Goal: Information Seeking & Learning: Learn about a topic

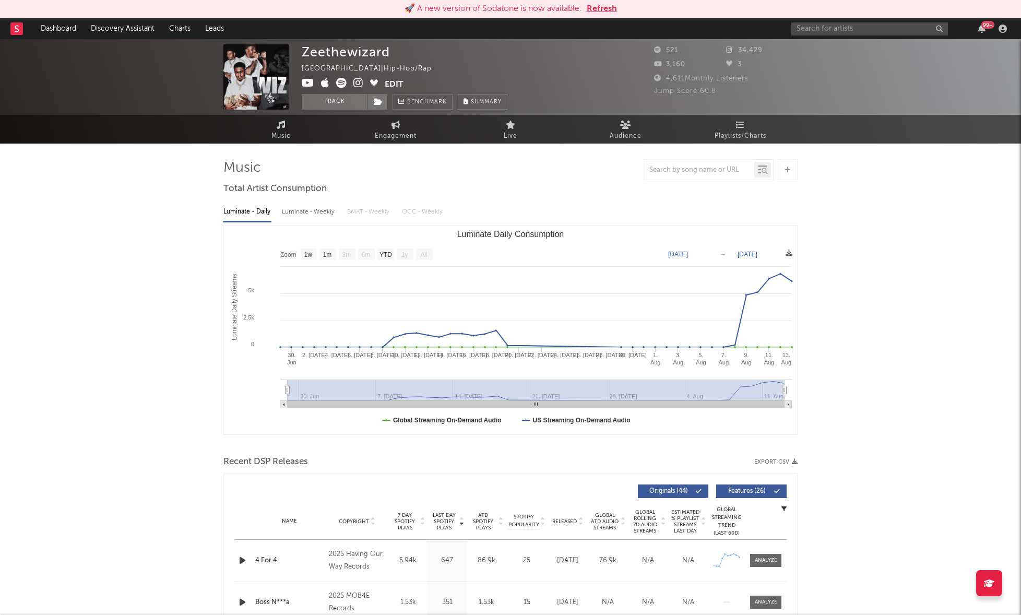
select select "1w"
click at [83, 25] on link "Dashboard" at bounding box center [58, 28] width 50 height 21
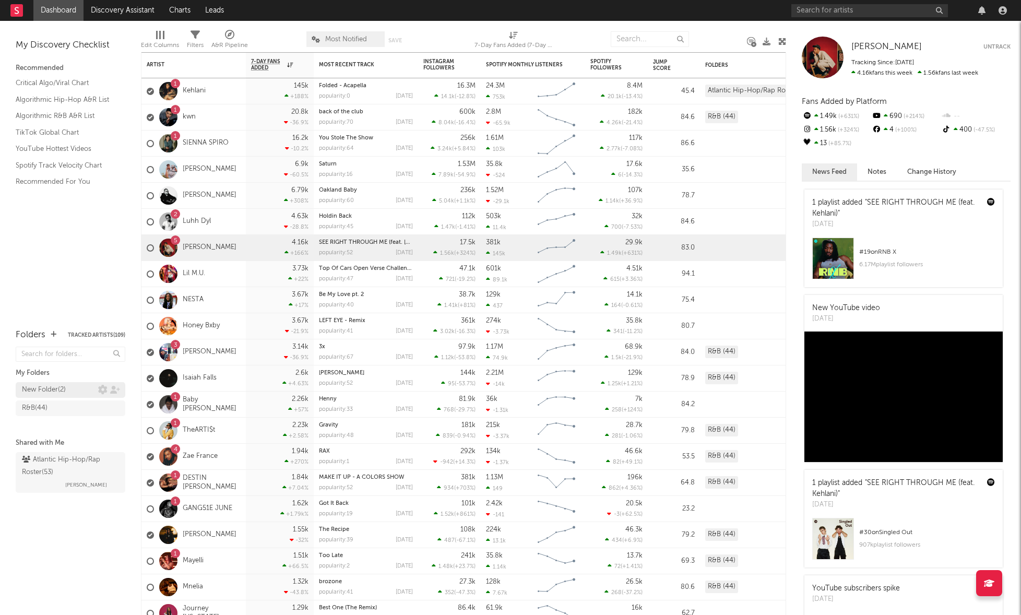
click at [70, 390] on div "New Folder ( 2 )" at bounding box center [60, 389] width 76 height 13
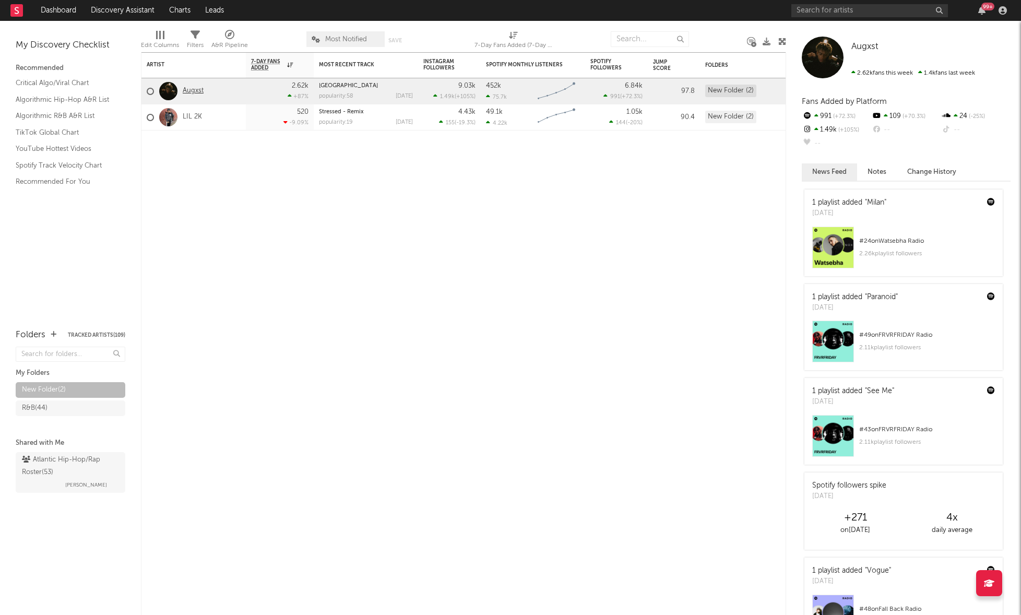
click at [195, 91] on link "Augxst" at bounding box center [193, 91] width 21 height 9
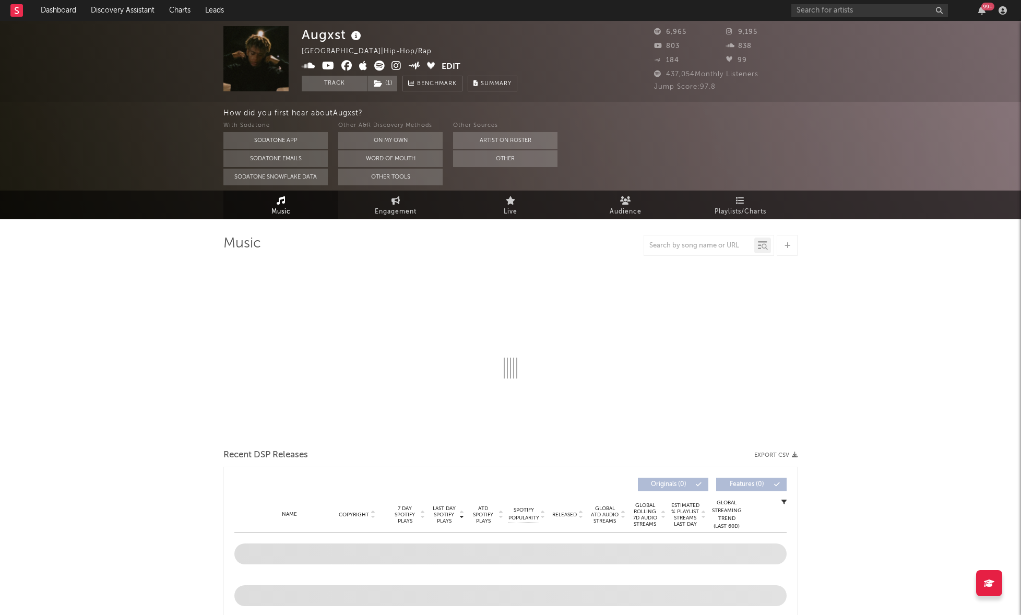
scroll to position [2, 0]
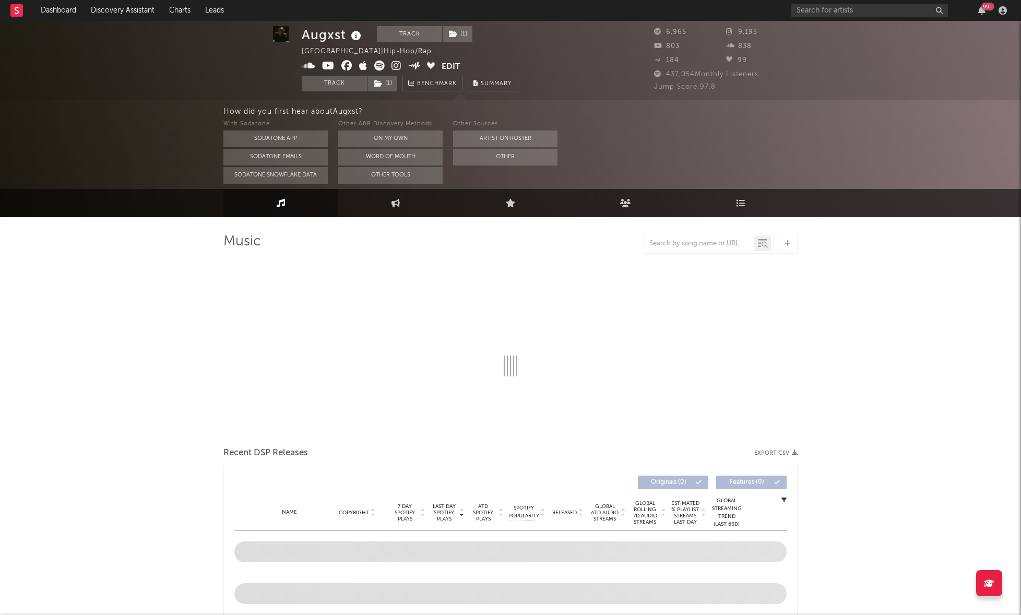
select select "6m"
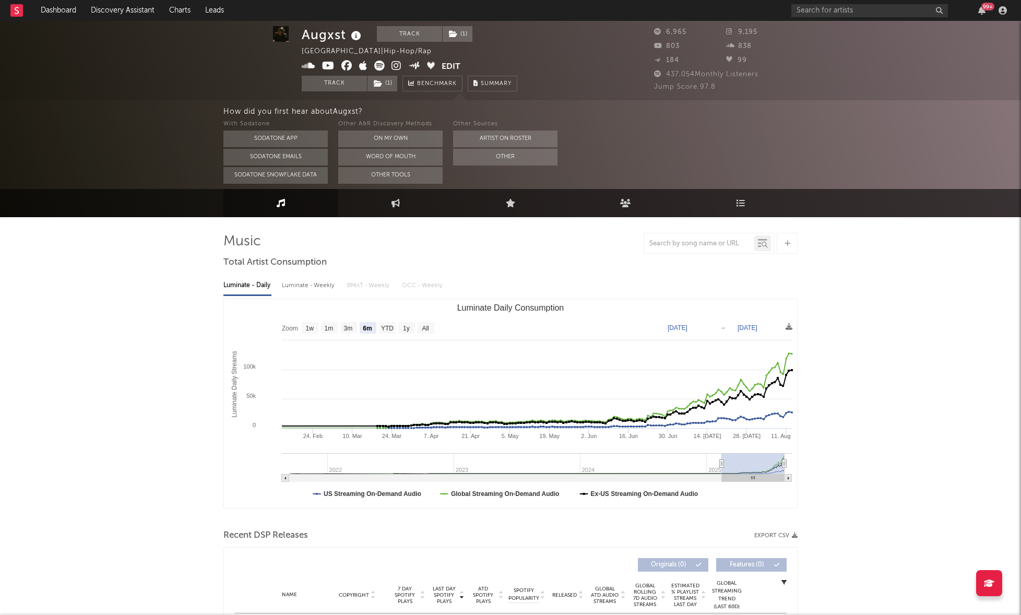
scroll to position [0, 0]
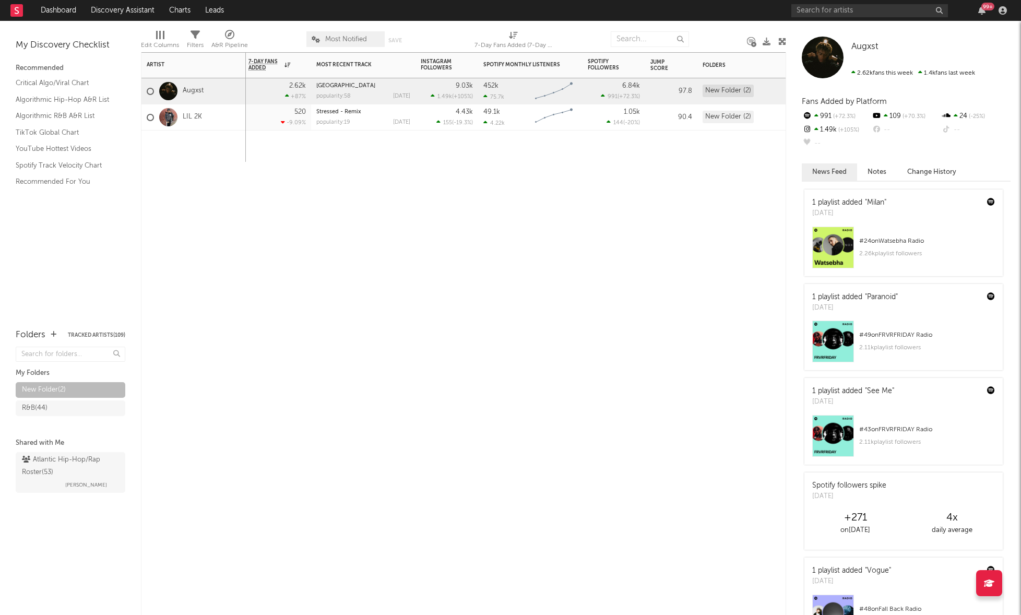
click at [182, 115] on div at bounding box center [168, 117] width 29 height 18
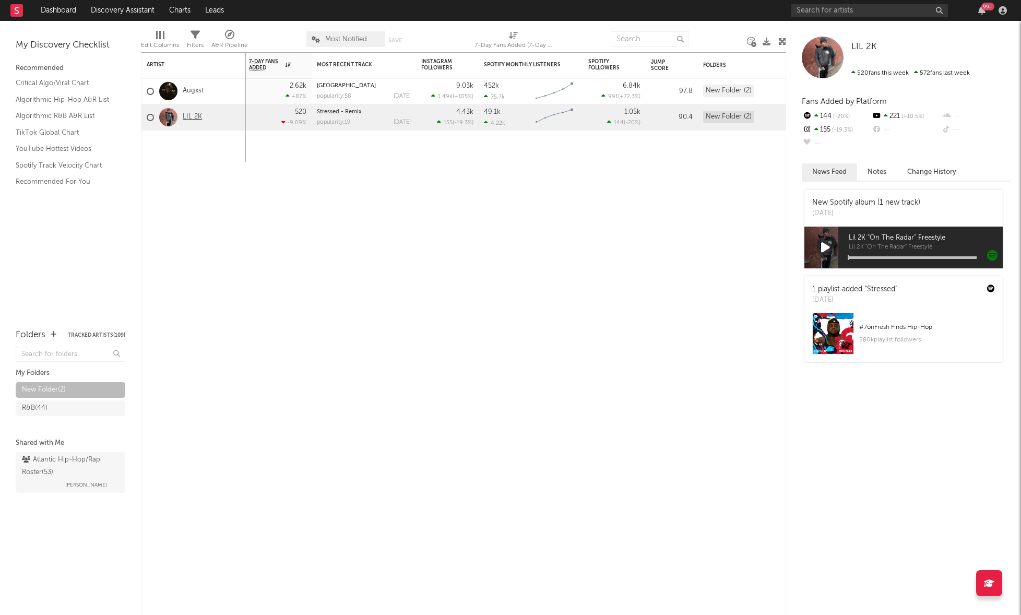
click at [195, 117] on link "LIL 2K" at bounding box center [192, 117] width 19 height 9
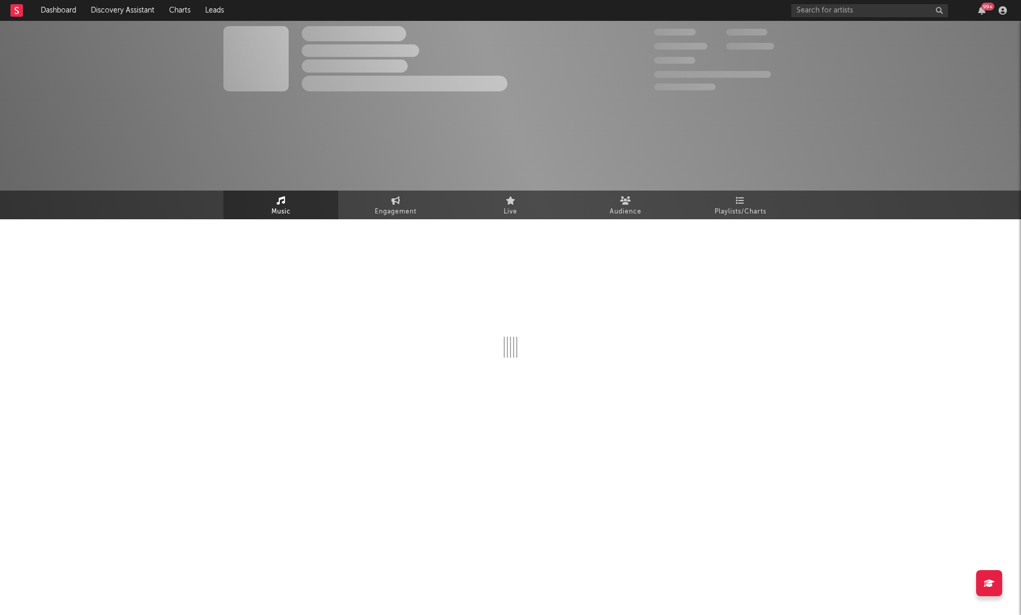
select select "6m"
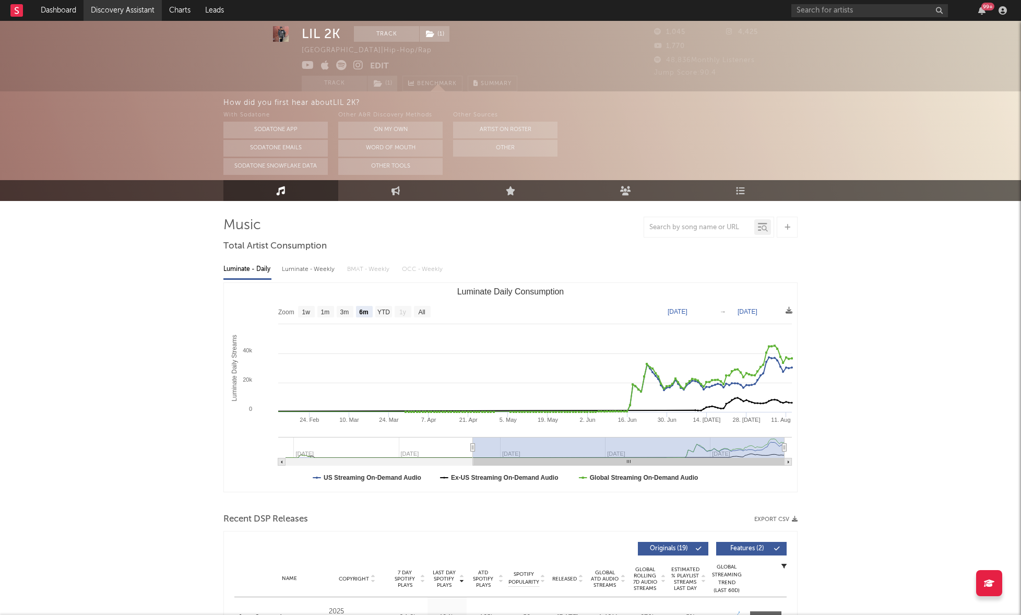
scroll to position [17, 0]
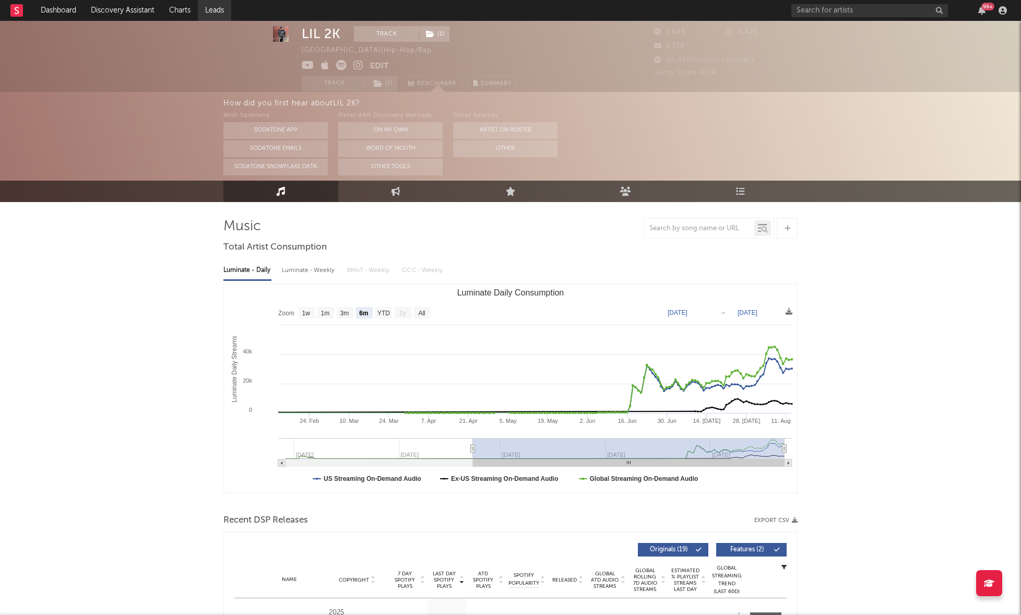
click at [215, 8] on link "Leads" at bounding box center [214, 10] width 33 height 21
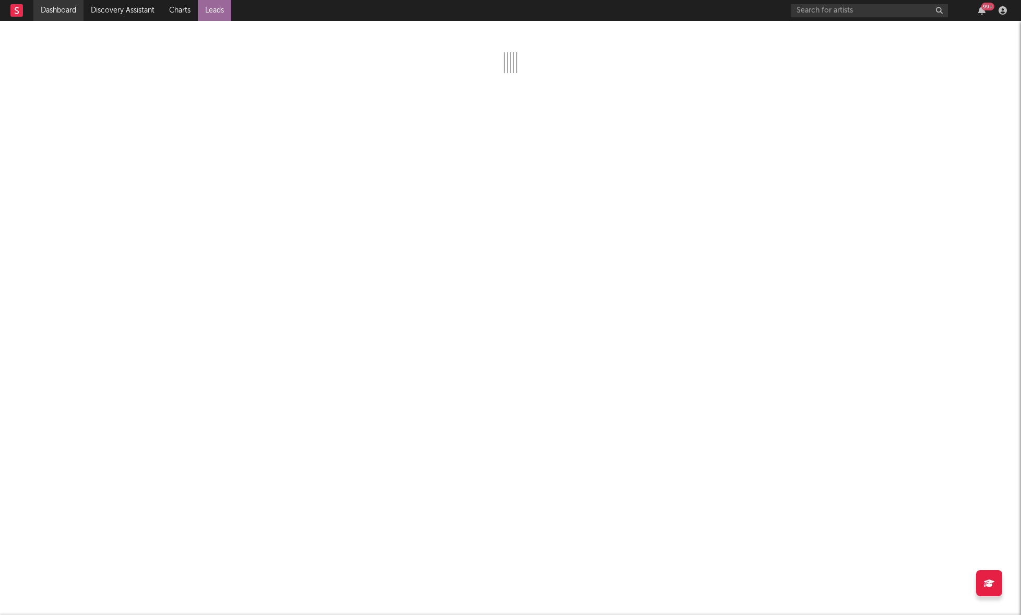
click at [66, 17] on link "Dashboard" at bounding box center [58, 10] width 50 height 21
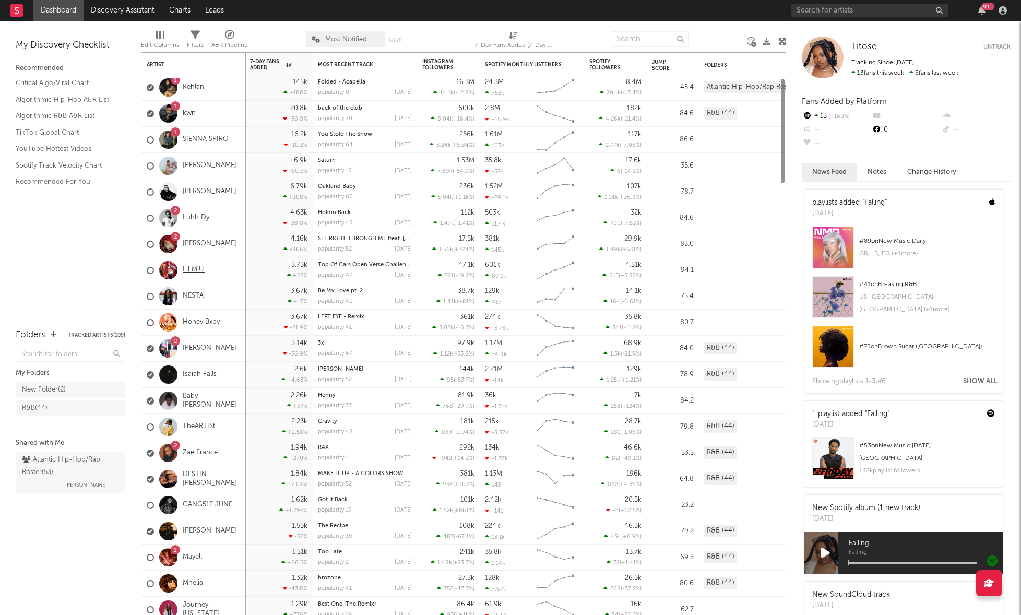
click at [199, 273] on link "Lil M.U." at bounding box center [194, 270] width 22 height 9
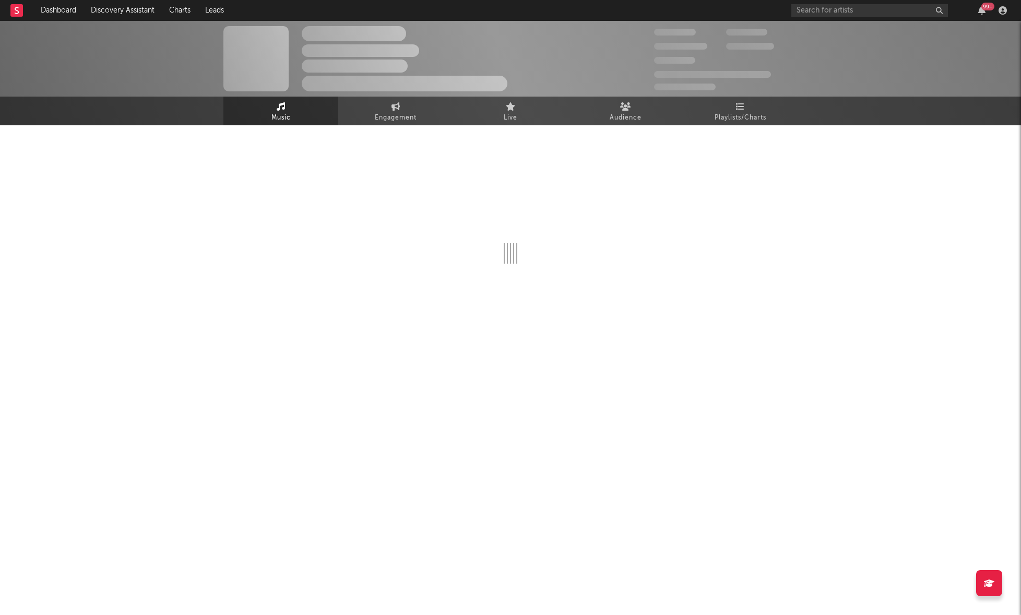
select select "1w"
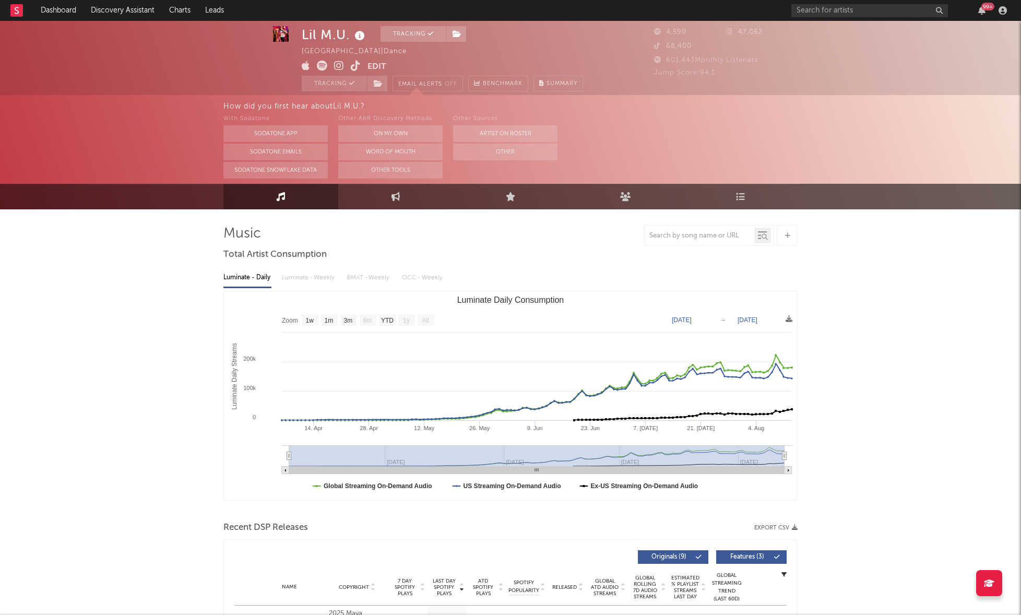
scroll to position [8, 0]
